Goal: Transaction & Acquisition: Purchase product/service

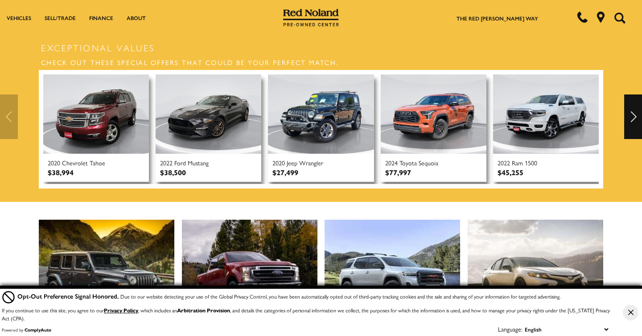
scroll to position [235, 0]
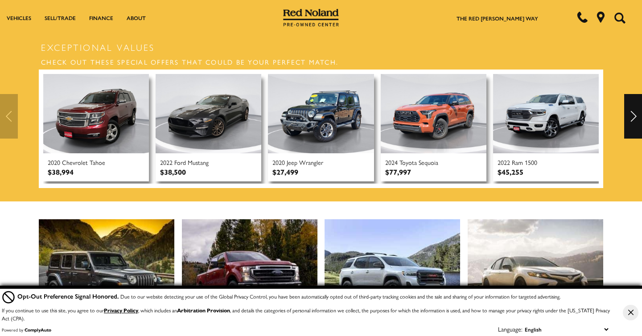
click at [631, 113] on div "Next" at bounding box center [633, 116] width 18 height 45
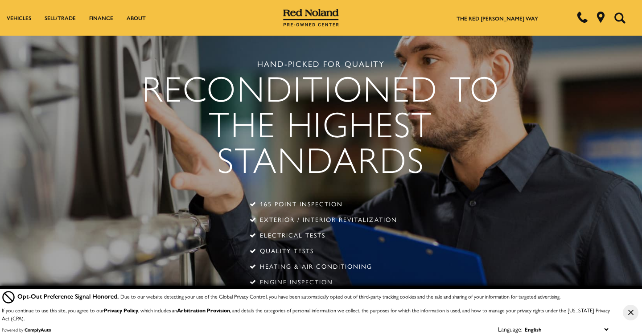
scroll to position [1386, 0]
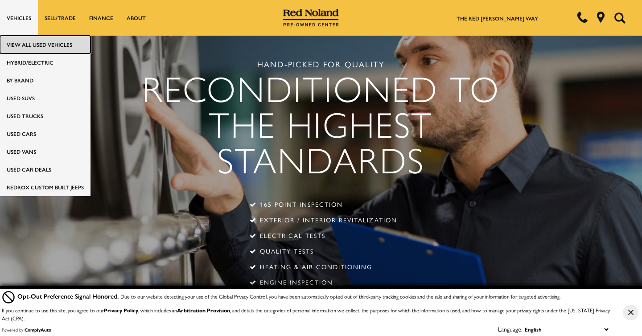
click at [22, 43] on link "View All Used Vehicles" at bounding box center [45, 45] width 90 height 18
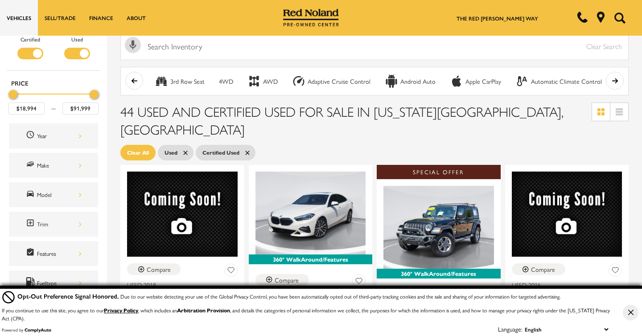
scroll to position [45, 0]
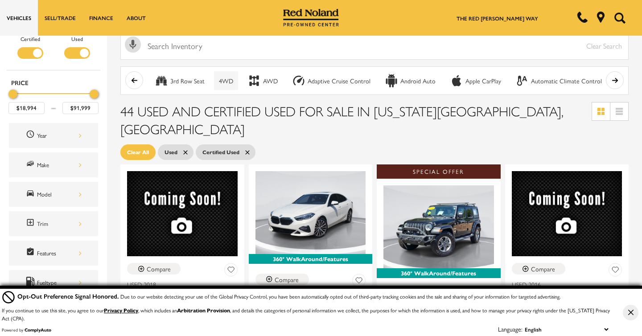
click at [225, 80] on div "4WD" at bounding box center [226, 81] width 14 height 8
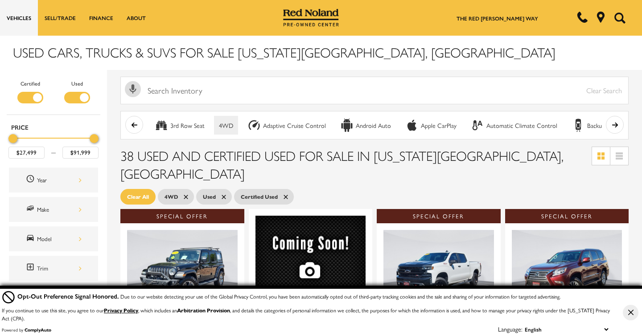
click at [609, 122] on button "scroll right" at bounding box center [615, 125] width 18 height 18
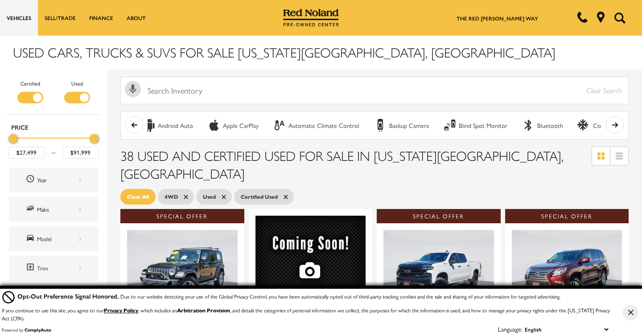
scroll to position [0, 223]
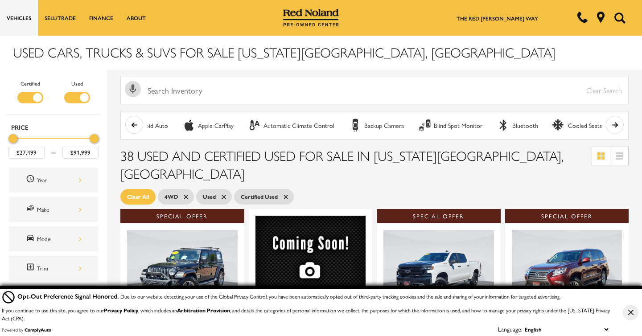
click at [609, 122] on button "scroll right" at bounding box center [615, 125] width 18 height 18
click at [132, 124] on icon "scroll left" at bounding box center [134, 125] width 6 height 5
click at [568, 122] on div "Cooled Seats" at bounding box center [585, 126] width 34 height 8
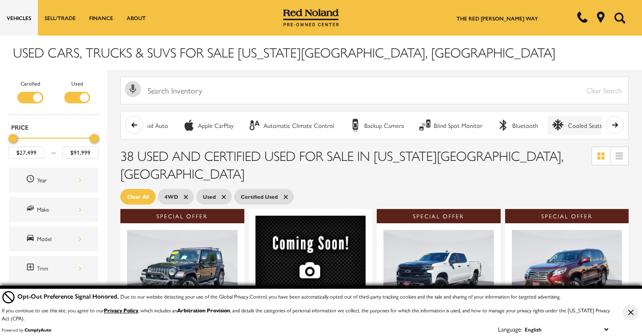
type input "$29,999"
type input "$45,499"
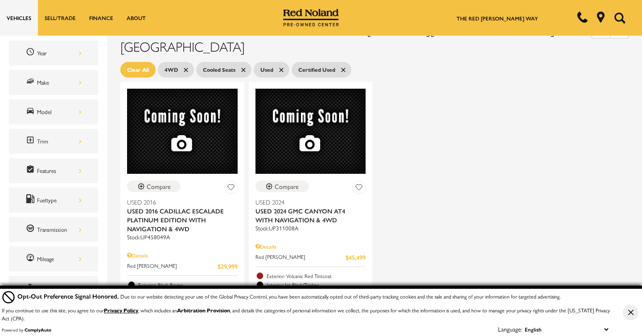
scroll to position [132, 0]
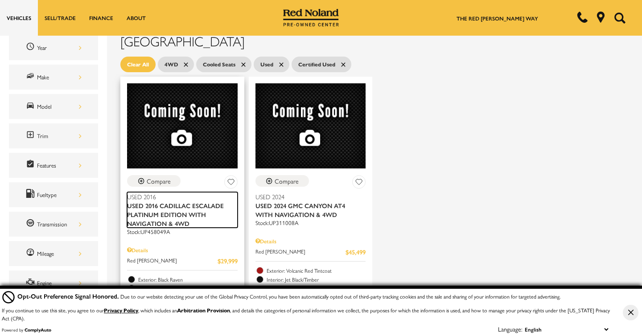
click at [182, 201] on span "Used 2016 Cadillac Escalade Platinum Edition With Navigation & 4WD" at bounding box center [179, 214] width 104 height 27
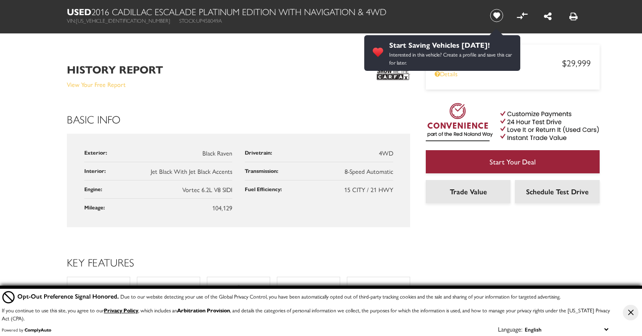
scroll to position [540, 0]
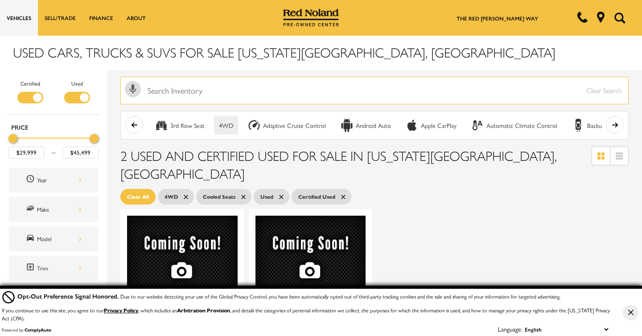
click at [597, 87] on input "text" at bounding box center [374, 91] width 508 height 28
click at [596, 90] on input "text" at bounding box center [374, 91] width 508 height 28
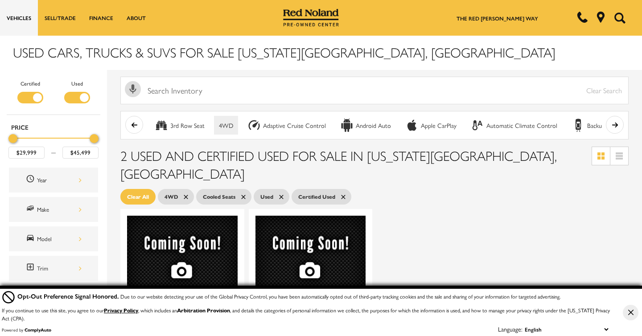
click at [138, 121] on button "scroll left" at bounding box center [134, 125] width 18 height 18
click at [246, 193] on icon at bounding box center [243, 196] width 7 height 7
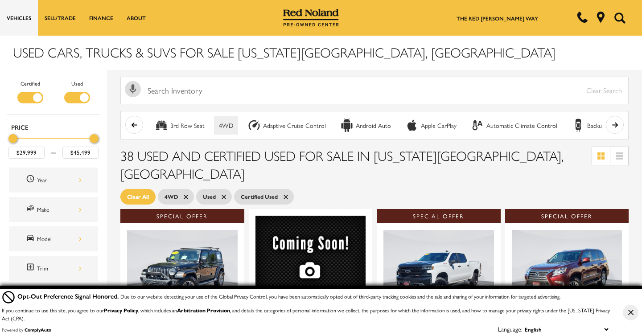
type input "$27,499"
type input "$91,999"
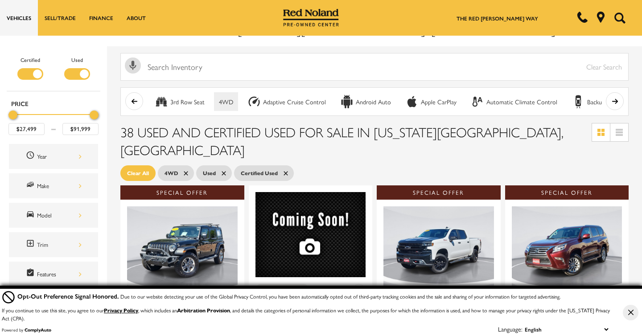
scroll to position [25, 0]
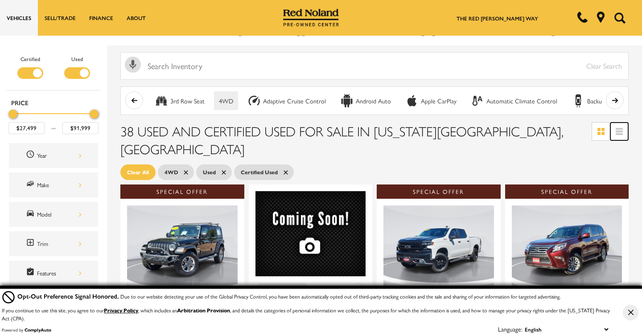
click at [622, 133] on icon at bounding box center [619, 134] width 7 height 2
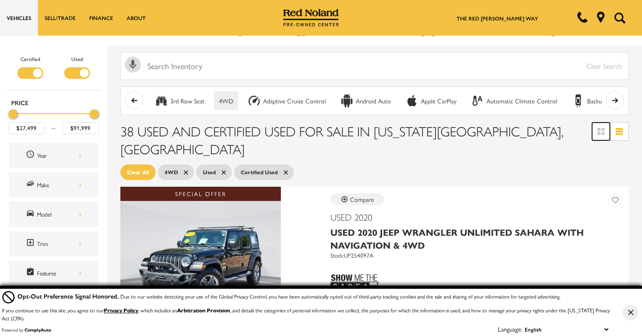
click at [600, 129] on icon at bounding box center [598, 129] width 3 height 3
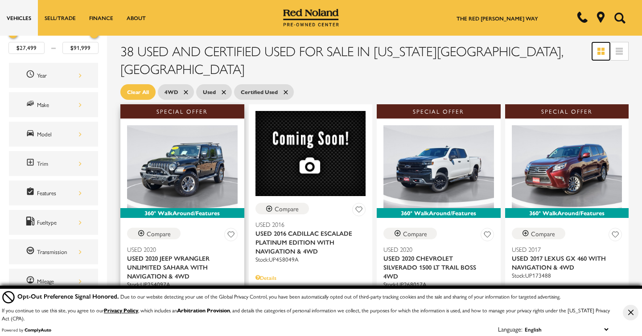
scroll to position [129, 0]
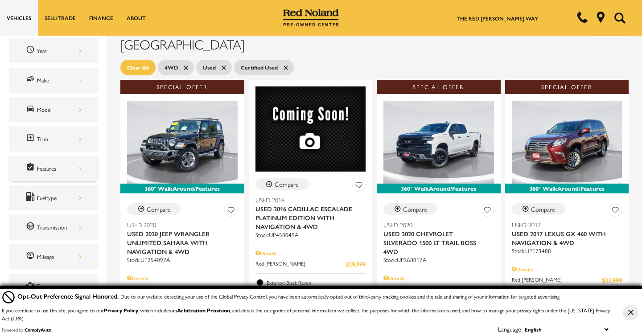
click at [82, 171] on div "Features" at bounding box center [53, 168] width 89 height 25
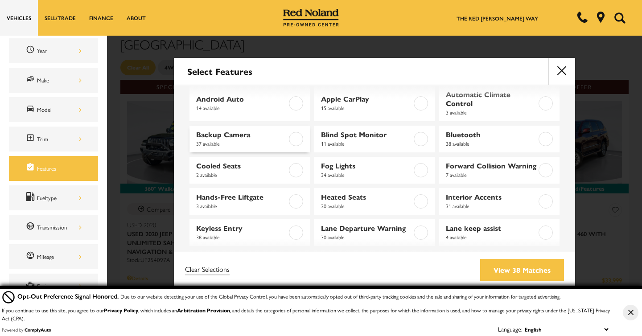
scroll to position [52, 0]
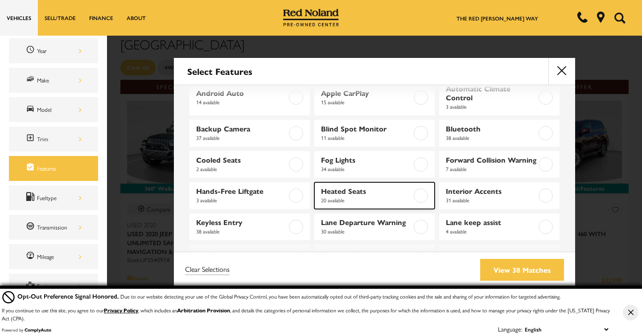
click at [424, 203] on label at bounding box center [421, 196] width 14 height 14
type input "$29,999"
type input "$85,625"
checkbox input "true"
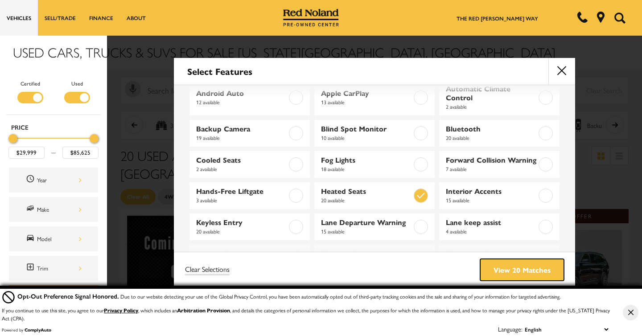
click at [513, 269] on link "View 20 Matches" at bounding box center [522, 270] width 84 height 22
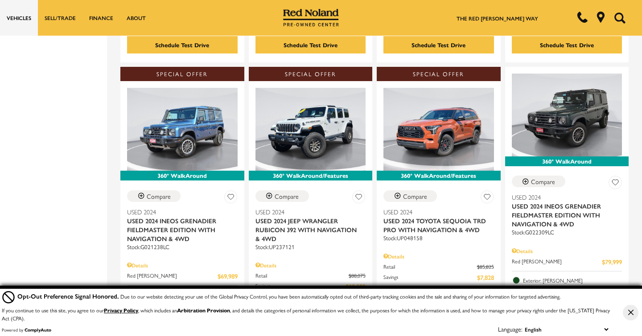
scroll to position [1314, 0]
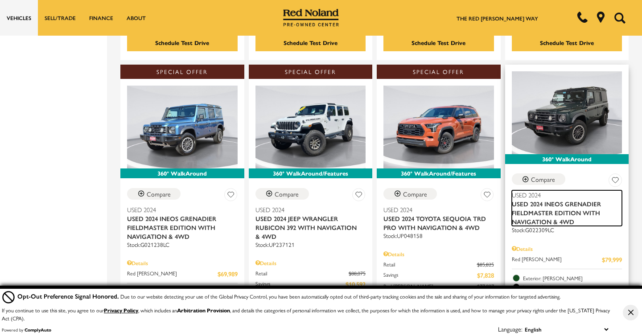
click at [568, 199] on span "Used 2024 INEOS Grenadier Fieldmaster Edition With Navigation & 4WD" at bounding box center [564, 212] width 104 height 27
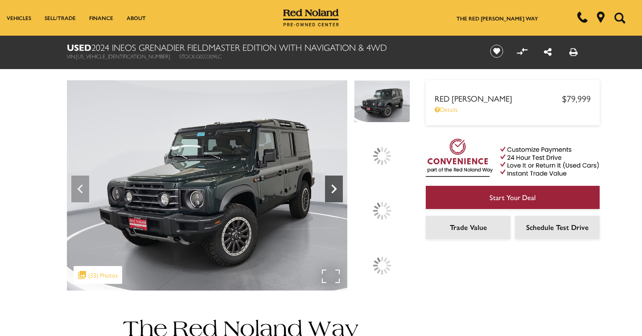
click at [343, 198] on icon at bounding box center [334, 189] width 18 height 18
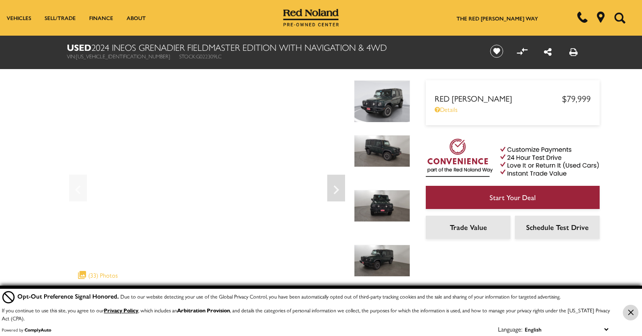
click at [633, 314] on button "Close Button" at bounding box center [631, 313] width 16 height 16
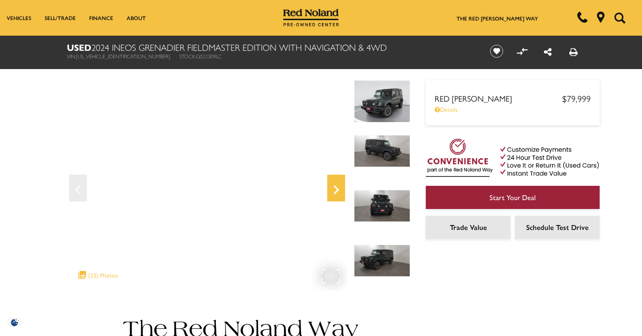
click at [336, 192] on icon "Next" at bounding box center [335, 189] width 5 height 9
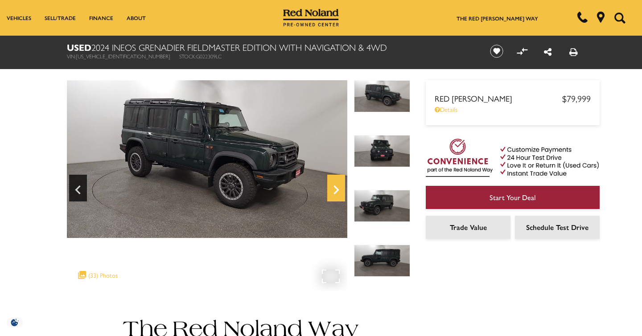
click at [336, 192] on icon "Next" at bounding box center [335, 189] width 5 height 9
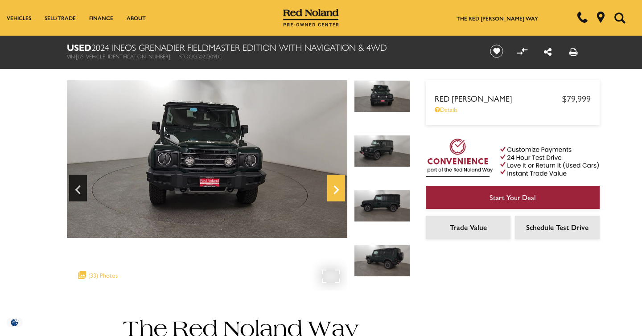
click at [336, 192] on icon "Next" at bounding box center [335, 189] width 5 height 9
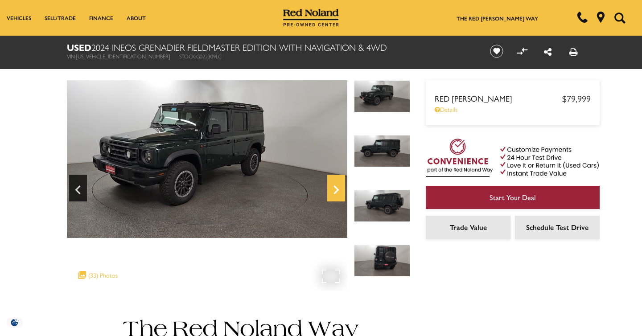
click at [336, 192] on icon "Next" at bounding box center [335, 189] width 5 height 9
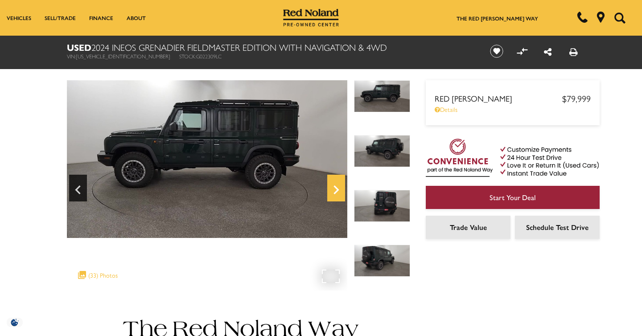
click at [336, 192] on icon "Next" at bounding box center [335, 189] width 5 height 9
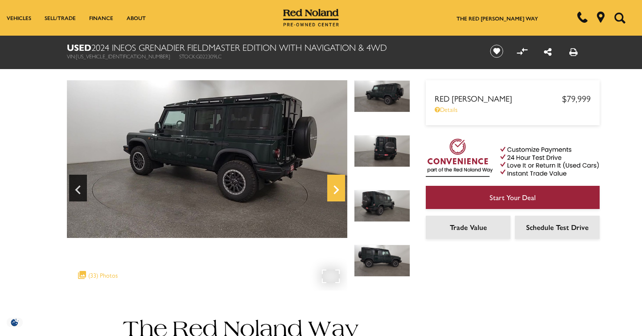
click at [336, 192] on icon "Next" at bounding box center [335, 189] width 5 height 9
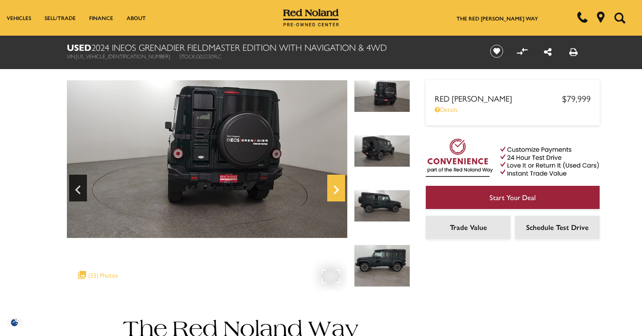
click at [336, 192] on icon "Next" at bounding box center [335, 189] width 5 height 9
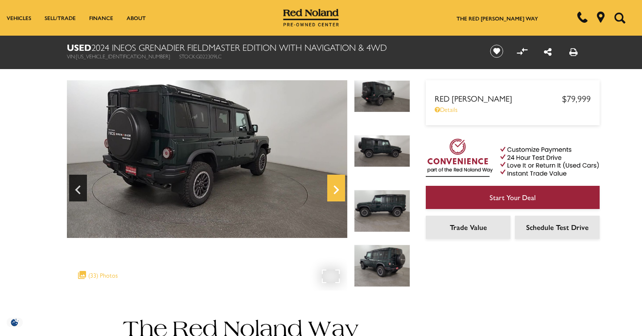
click at [336, 192] on icon "Next" at bounding box center [335, 189] width 5 height 9
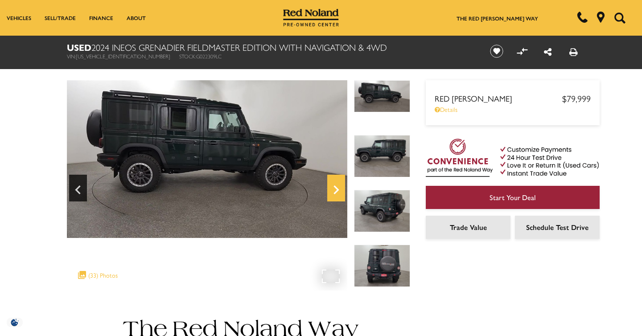
click at [336, 192] on icon "Next" at bounding box center [335, 189] width 5 height 9
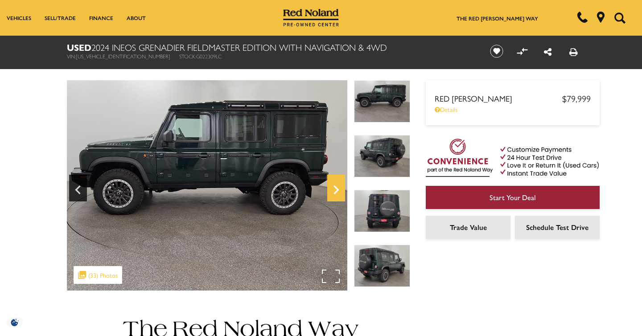
click at [336, 192] on icon "Next" at bounding box center [335, 189] width 5 height 9
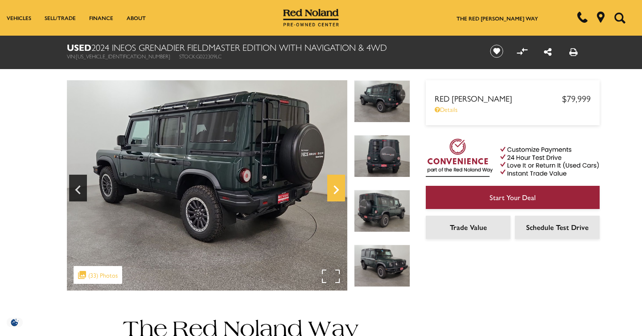
click at [336, 192] on icon "Next" at bounding box center [335, 189] width 5 height 9
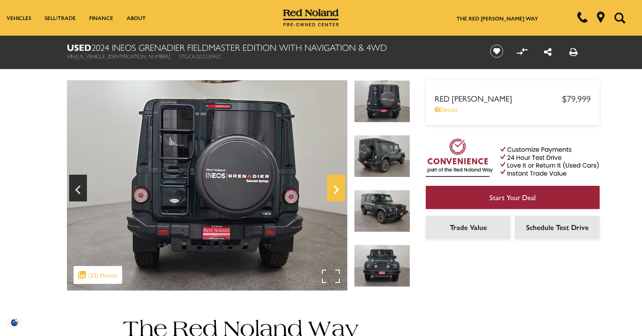
click at [336, 192] on icon "Next" at bounding box center [335, 189] width 5 height 9
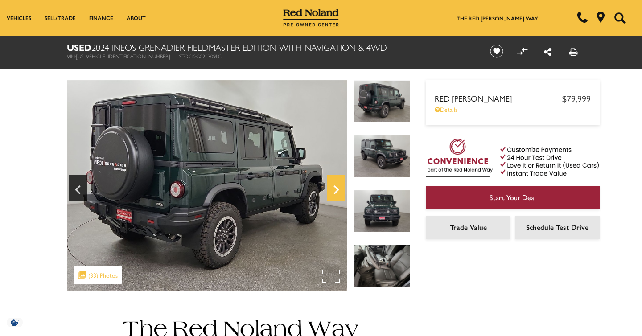
click at [336, 192] on icon "Next" at bounding box center [335, 189] width 5 height 9
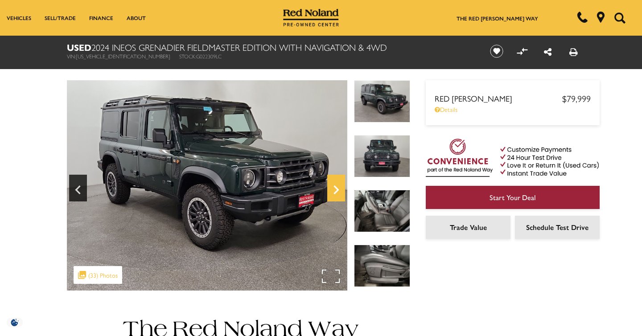
click at [336, 192] on icon "Next" at bounding box center [335, 189] width 5 height 9
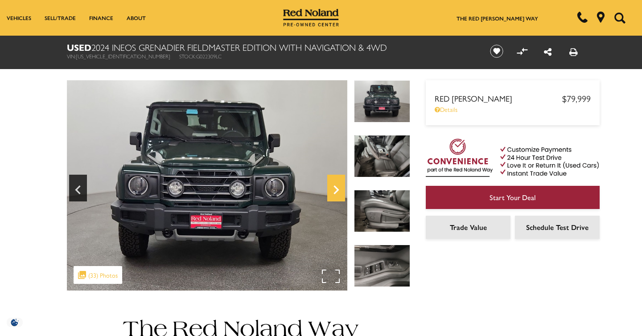
click at [336, 192] on icon "Next" at bounding box center [335, 189] width 5 height 9
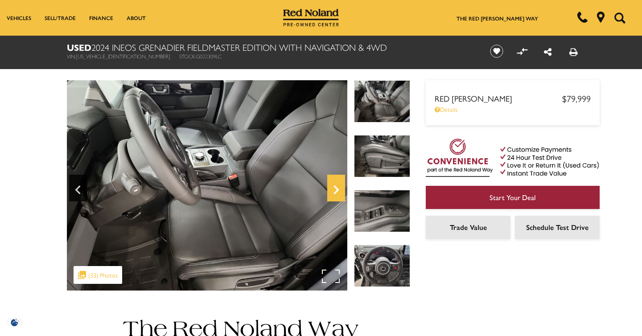
click at [336, 192] on icon "Next" at bounding box center [335, 189] width 5 height 9
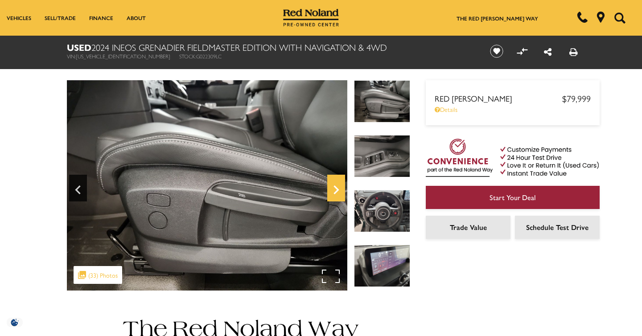
click at [336, 192] on icon "Next" at bounding box center [335, 189] width 5 height 9
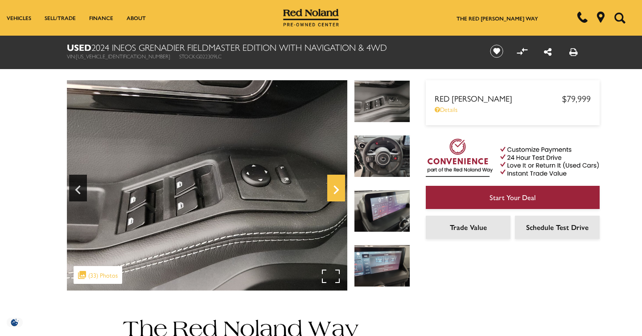
click at [336, 192] on icon "Next" at bounding box center [335, 189] width 5 height 9
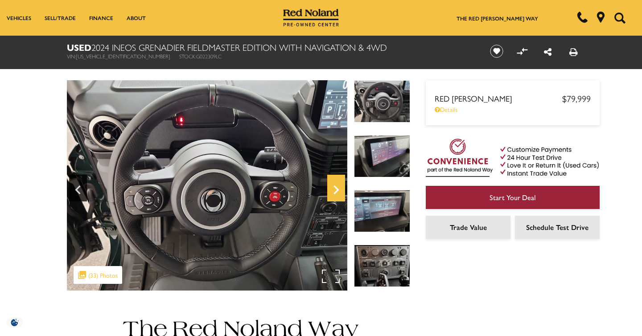
click at [336, 192] on icon "Next" at bounding box center [335, 189] width 5 height 9
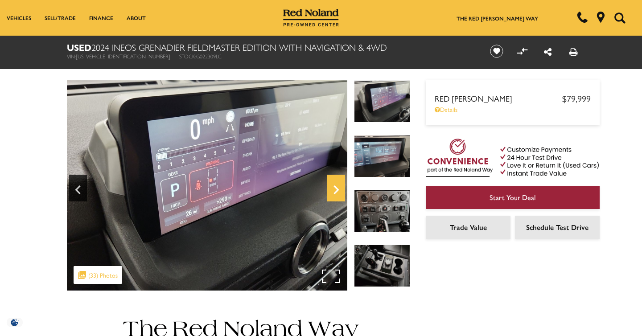
click at [336, 192] on icon "Next" at bounding box center [335, 189] width 5 height 9
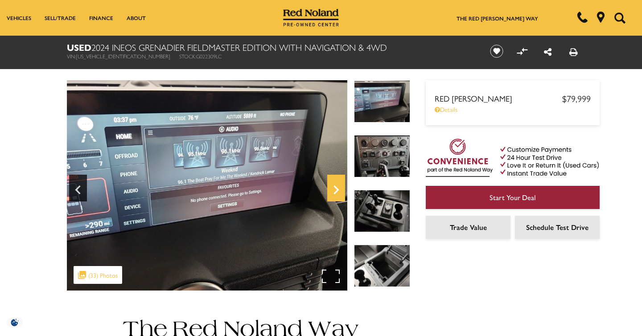
click at [336, 192] on icon "Next" at bounding box center [335, 189] width 5 height 9
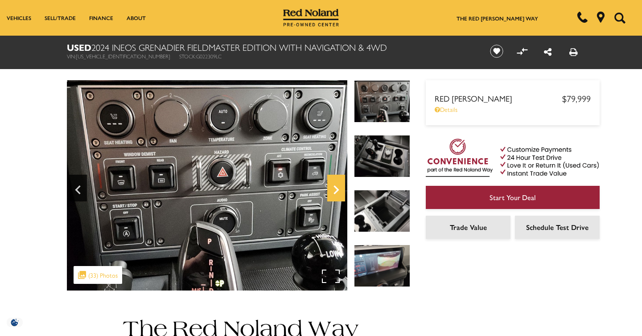
click at [336, 192] on icon "Next" at bounding box center [335, 189] width 5 height 9
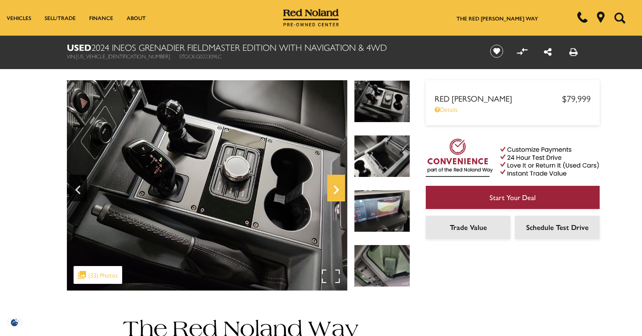
click at [336, 192] on icon "Next" at bounding box center [335, 189] width 5 height 9
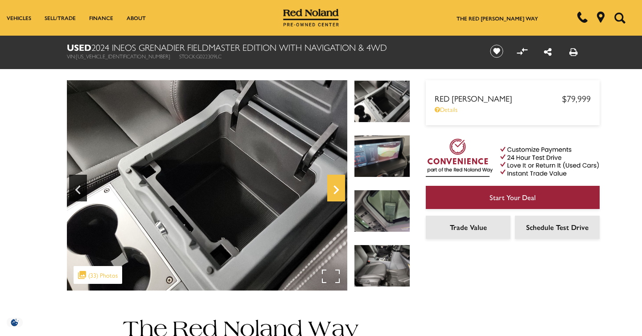
click at [335, 192] on icon "Next" at bounding box center [335, 189] width 5 height 9
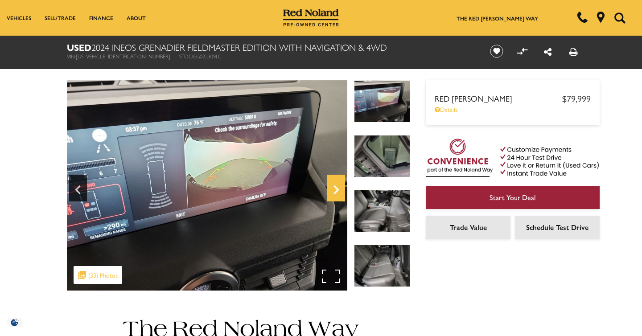
click at [335, 192] on icon "Next" at bounding box center [335, 189] width 5 height 9
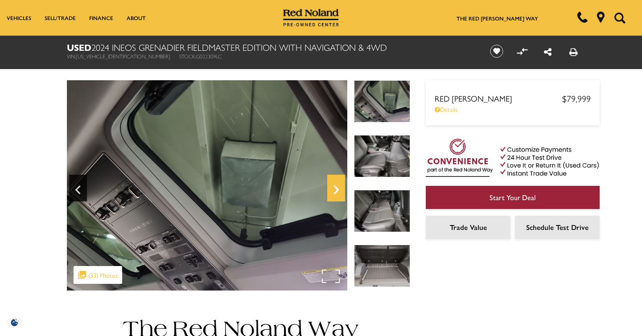
click at [335, 192] on icon "Next" at bounding box center [335, 189] width 5 height 9
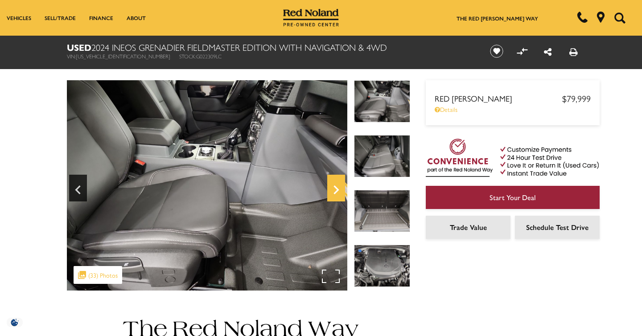
click at [335, 192] on icon "Next" at bounding box center [335, 189] width 5 height 9
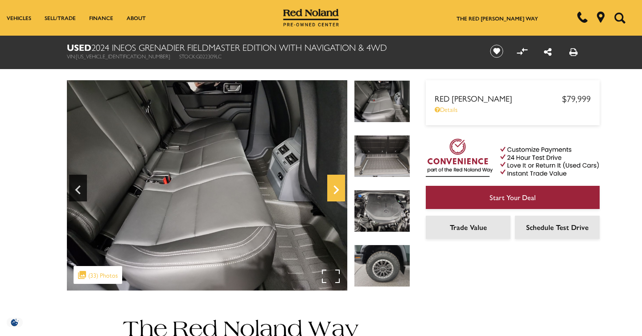
click at [335, 192] on icon "Next" at bounding box center [335, 189] width 5 height 9
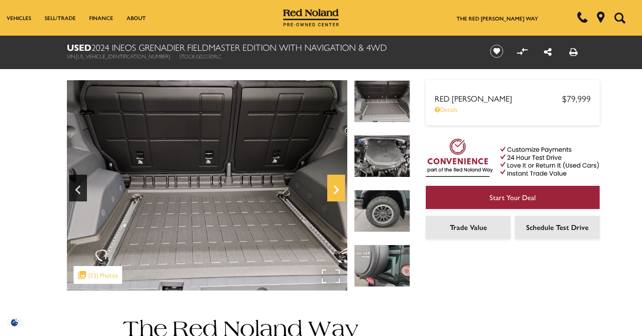
click at [335, 192] on icon "Next" at bounding box center [335, 189] width 5 height 9
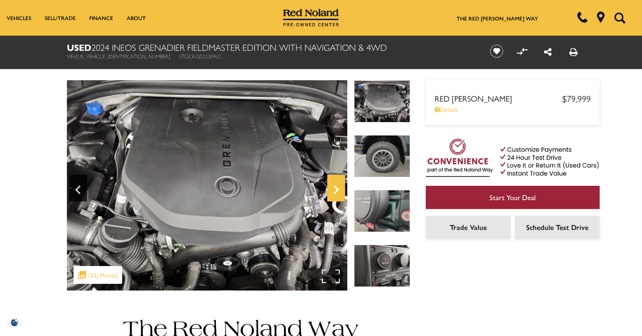
click at [335, 192] on icon "Next" at bounding box center [335, 189] width 5 height 9
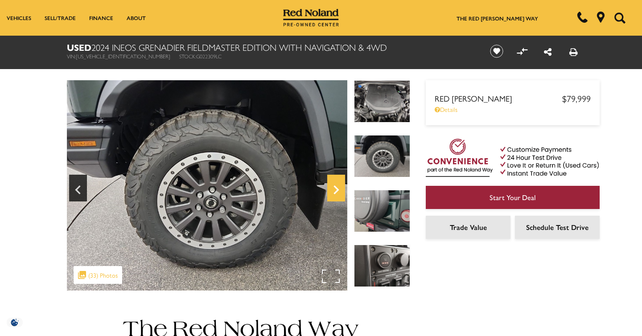
click at [335, 192] on icon "Next" at bounding box center [335, 189] width 5 height 9
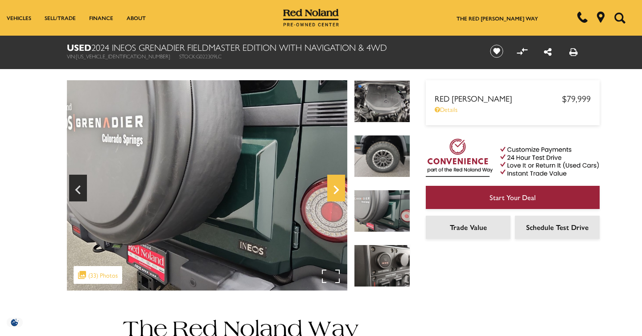
click at [335, 192] on icon "Next" at bounding box center [335, 189] width 5 height 9
